Goal: Find specific page/section: Find specific page/section

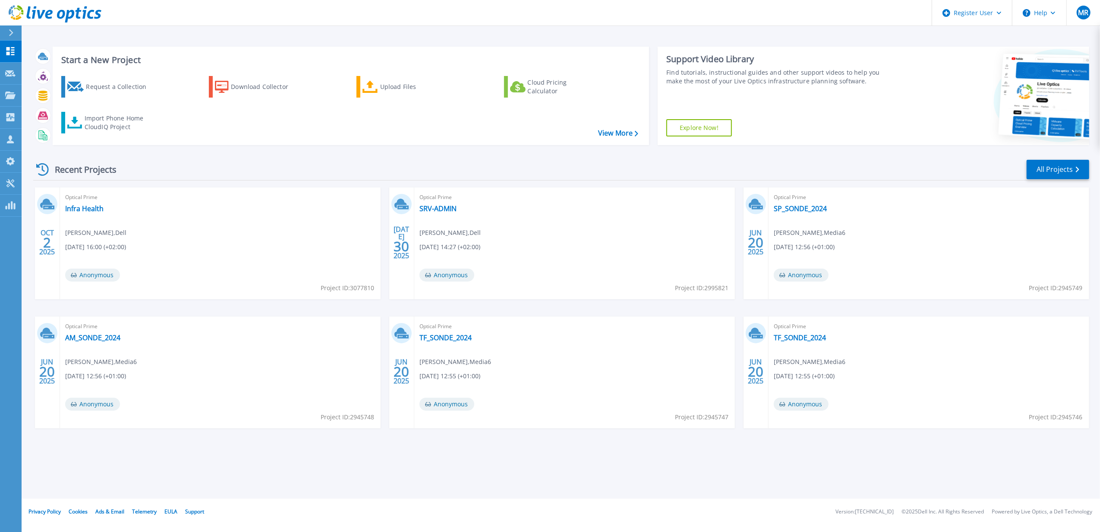
click at [10, 31] on icon at bounding box center [11, 32] width 5 height 7
click at [622, 219] on div "Optical Prime SRV-ADMIN Mickael Reinette , Dell 07/30/2025, 14:27 (+02:00) Anon…" at bounding box center [574, 243] width 321 height 112
click at [9, 94] on icon at bounding box center [10, 94] width 10 height 7
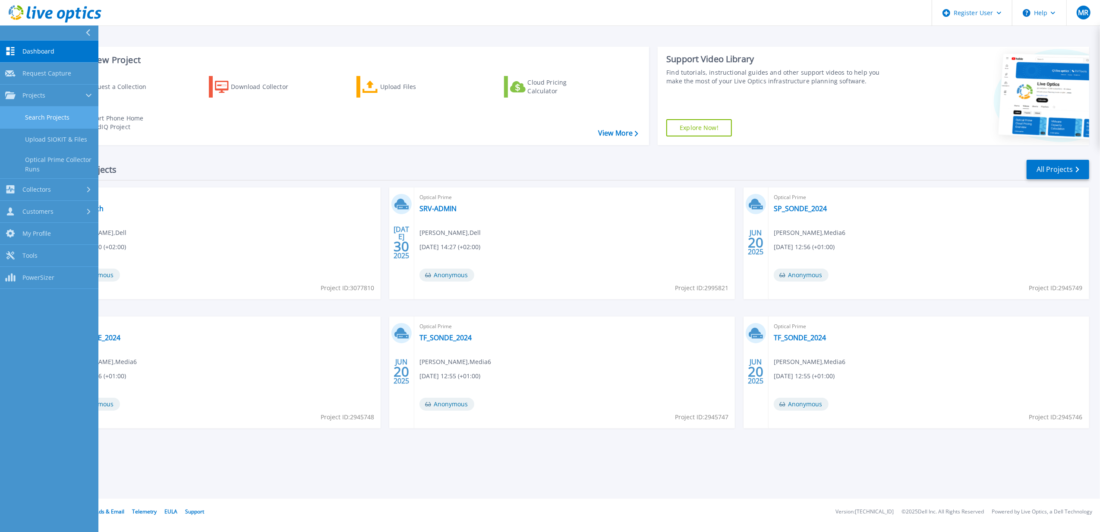
click at [55, 118] on link "Search Projects" at bounding box center [49, 118] width 98 height 22
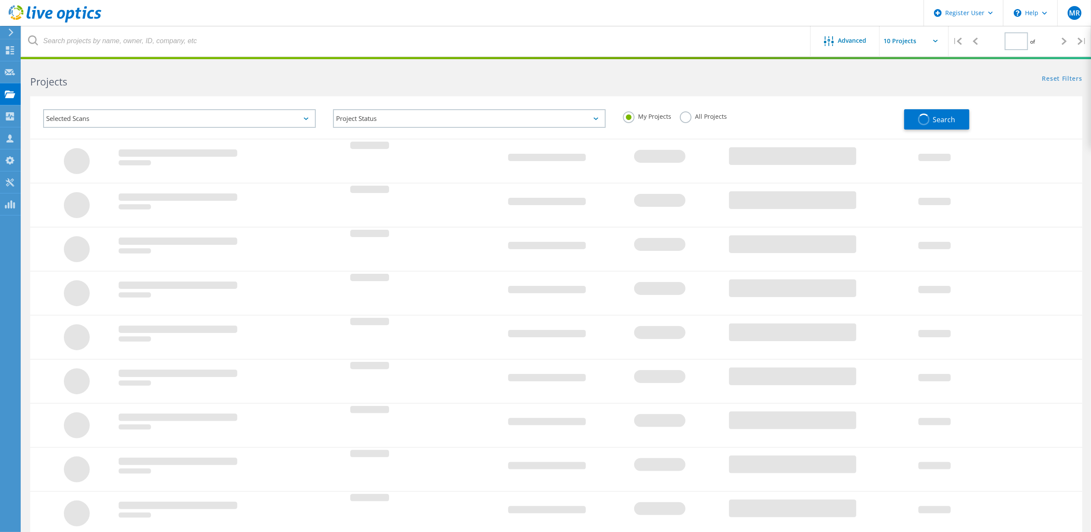
type input "1"
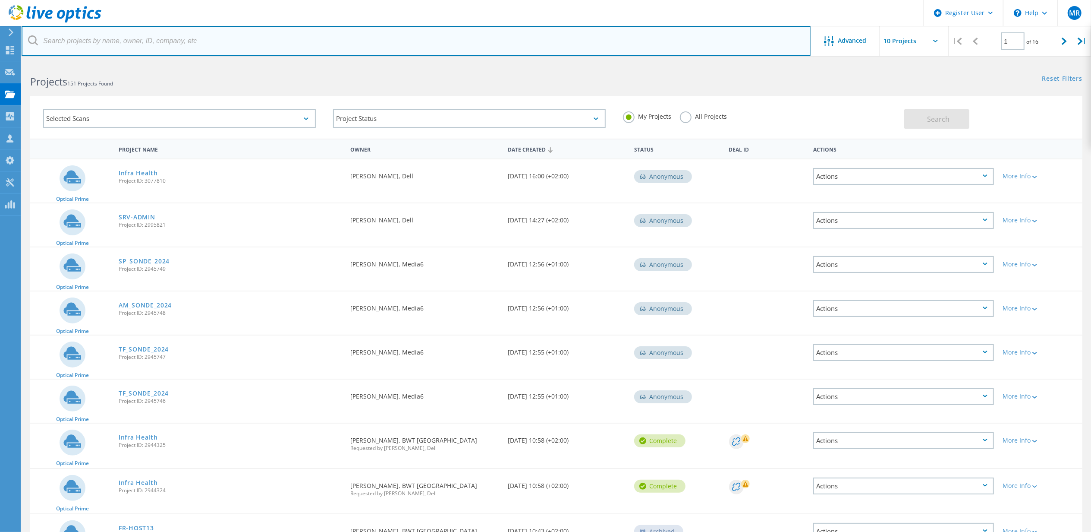
click at [196, 38] on input "text" at bounding box center [416, 41] width 789 height 30
type input "bwt"
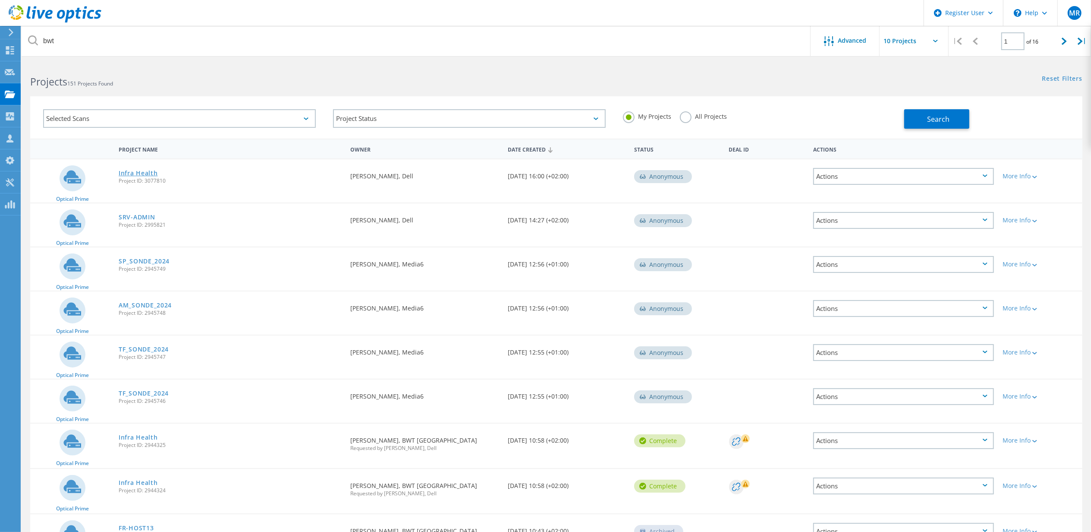
click at [138, 173] on link "Infra Health" at bounding box center [138, 173] width 39 height 6
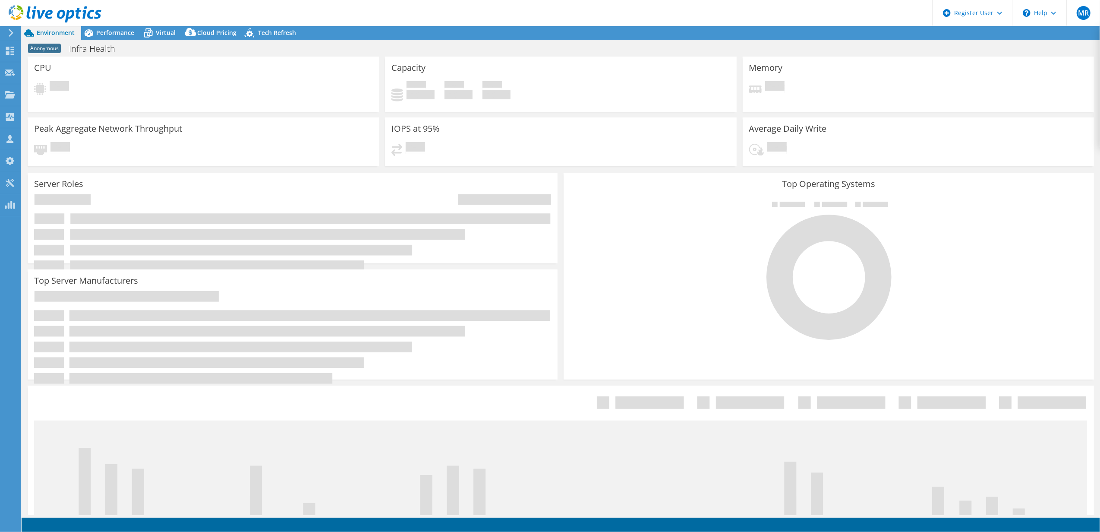
select select "EUFrankfurt"
select select "EUR"
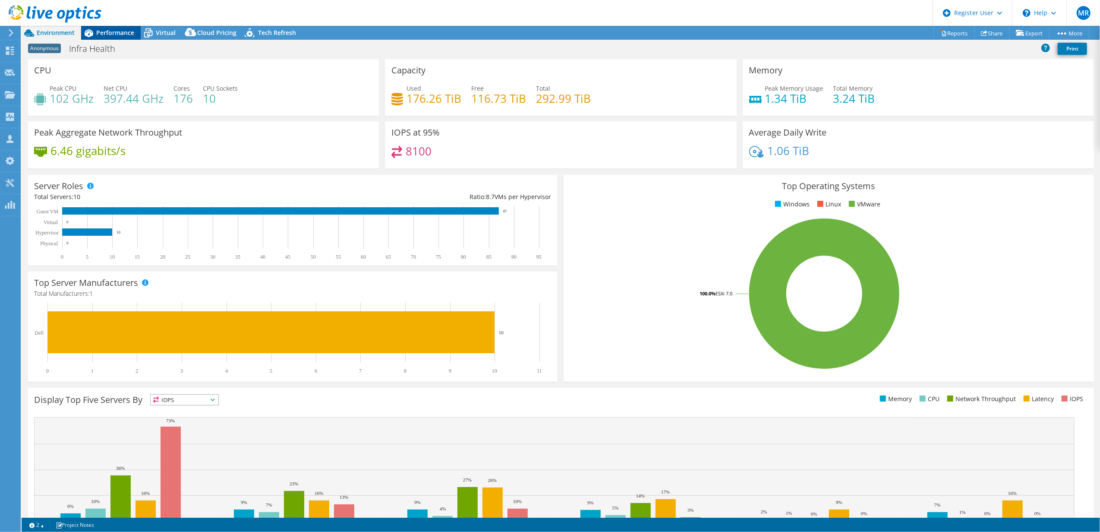
click at [112, 27] on div "Performance" at bounding box center [111, 33] width 60 height 14
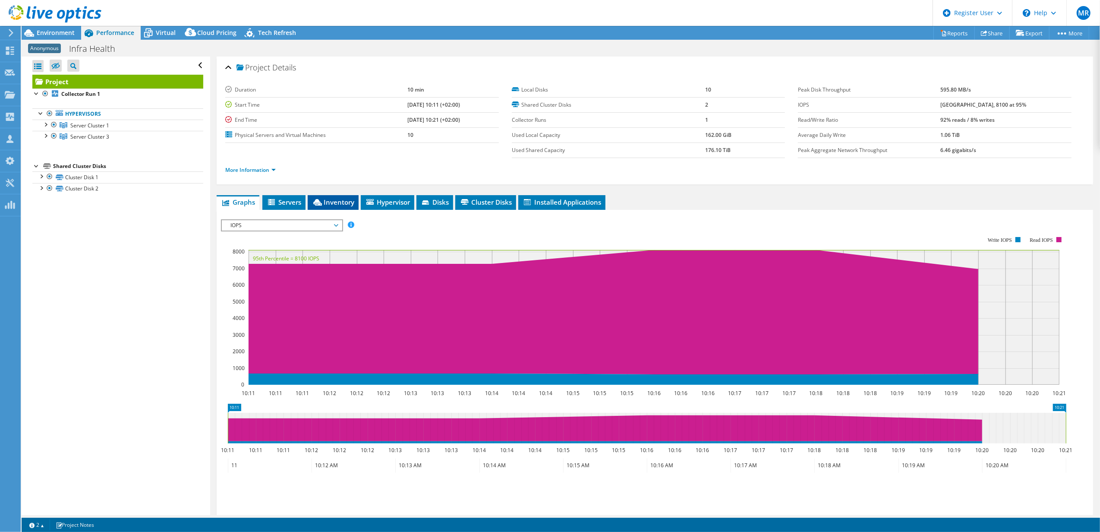
click at [334, 203] on span "Inventory" at bounding box center [333, 202] width 42 height 9
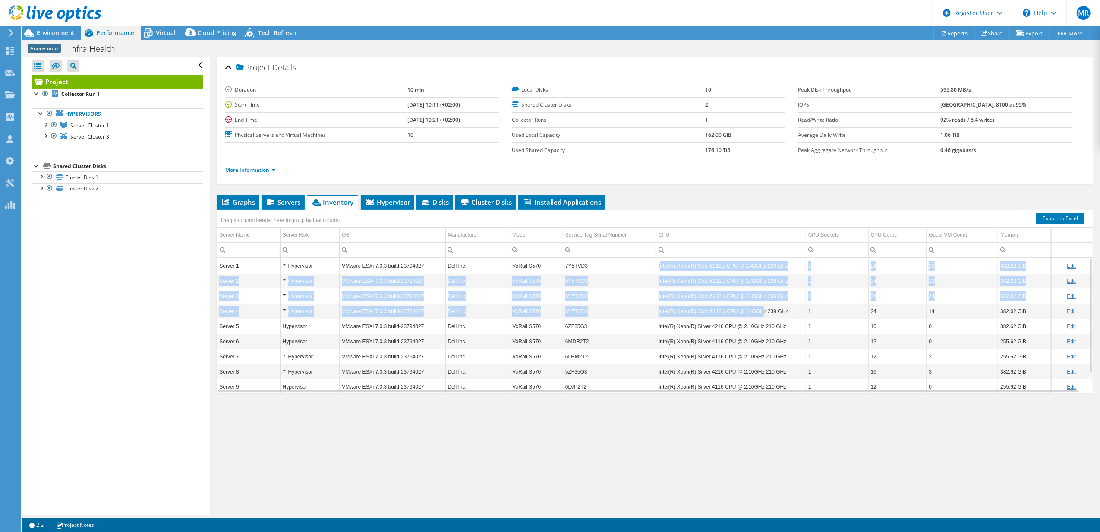
drag, startPoint x: 658, startPoint y: 264, endPoint x: 755, endPoint y: 311, distance: 107.5
click at [755, 311] on tbody "Server 1 Hypervisor VMware ESXi 7.0.3 build-23794027 Dell Inc. VxRail S570 7Y5T…" at bounding box center [654, 333] width 875 height 151
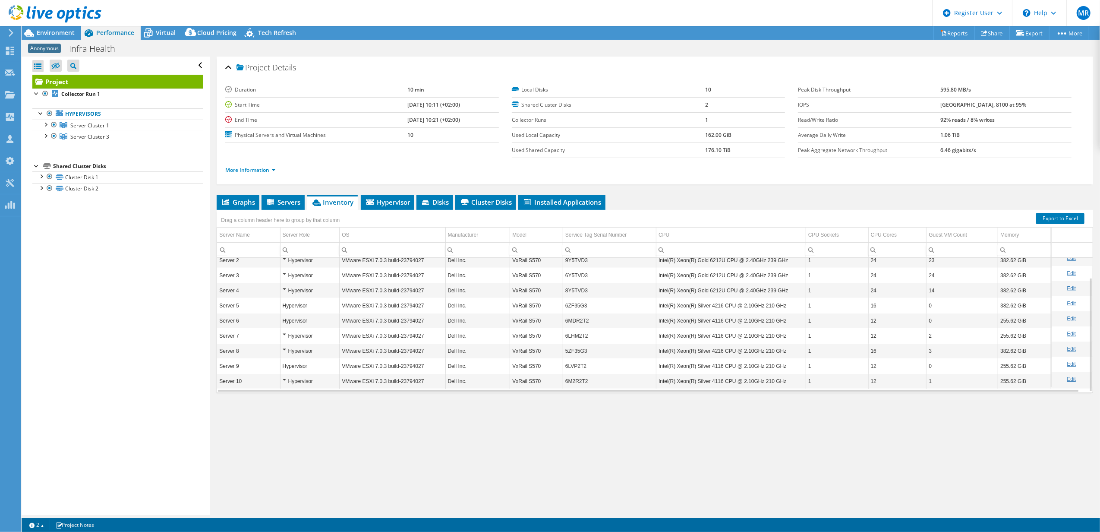
click at [727, 421] on div "Project Details Duration 10 min Start Time [DATE] 10:11 (+02:00) End Time [DATE…" at bounding box center [654, 286] width 889 height 458
